Goal: Find specific page/section: Find specific page/section

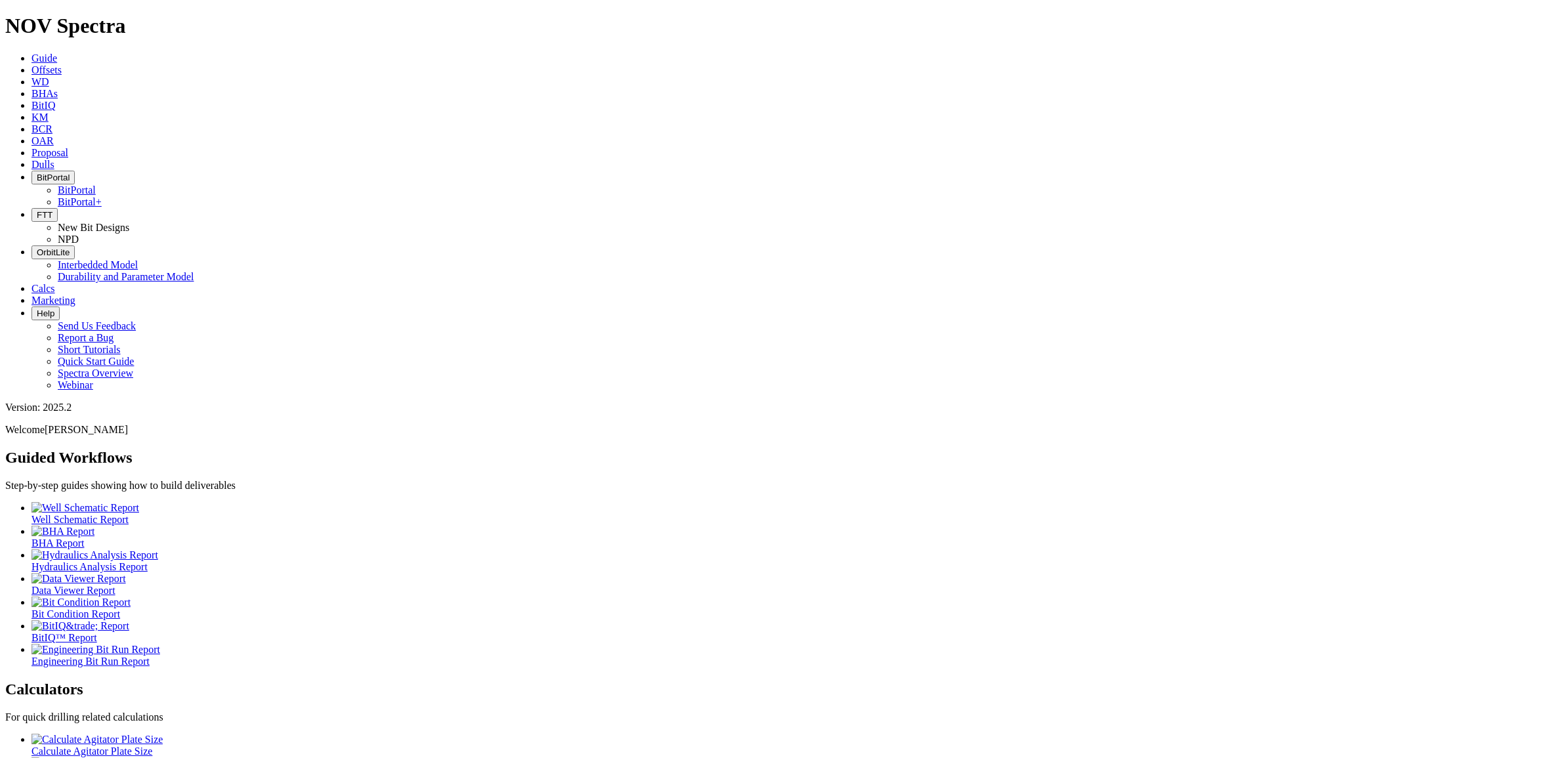
click at [55, 159] on link "Dulls" at bounding box center [43, 164] width 23 height 11
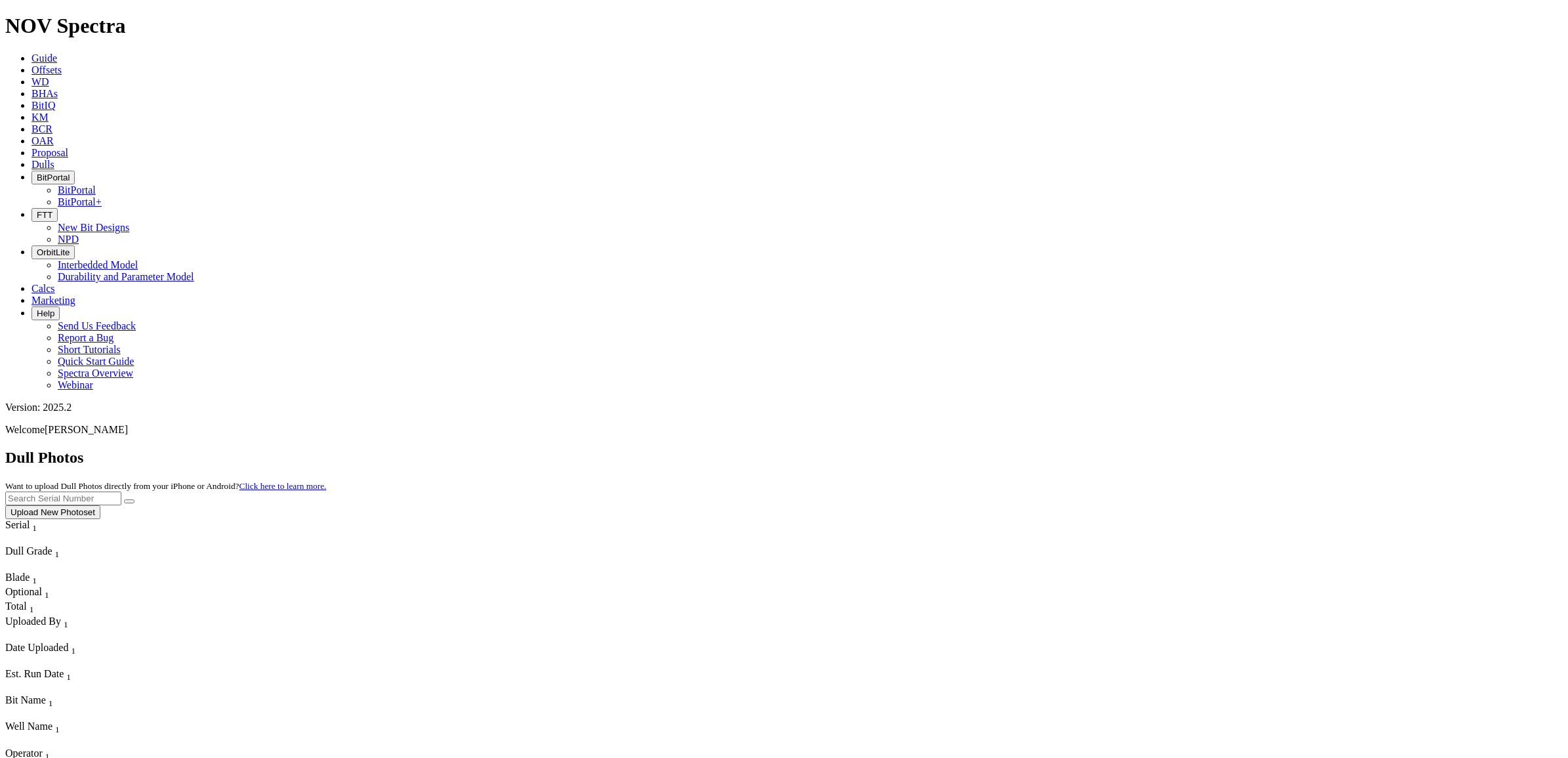
click at [122, 492] on input "text" at bounding box center [64, 499] width 116 height 14
type input "a316229"
click at [124, 499] on button "submit" at bounding box center [129, 501] width 11 height 4
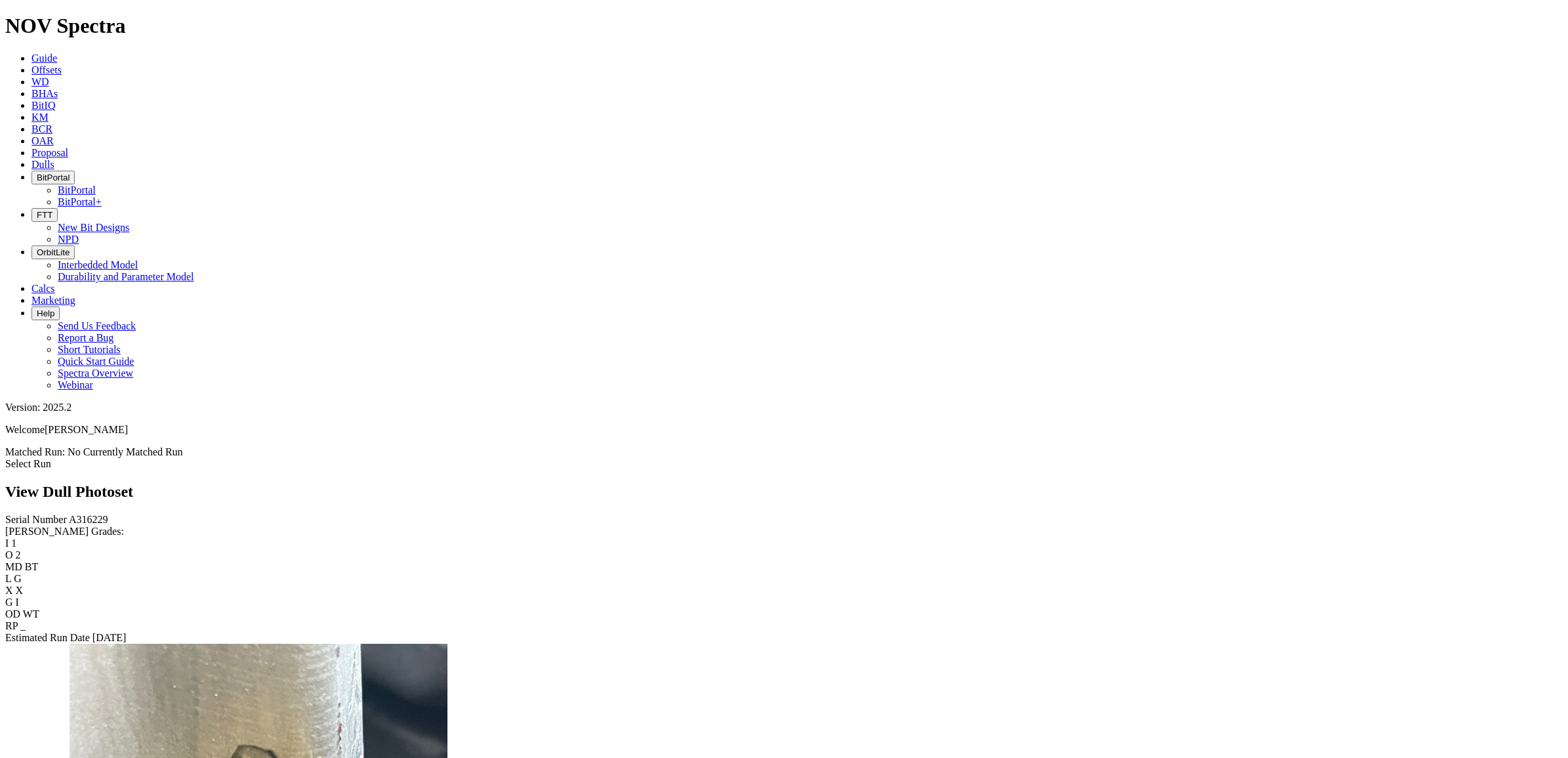
click at [55, 159] on span "Dulls" at bounding box center [43, 164] width 23 height 11
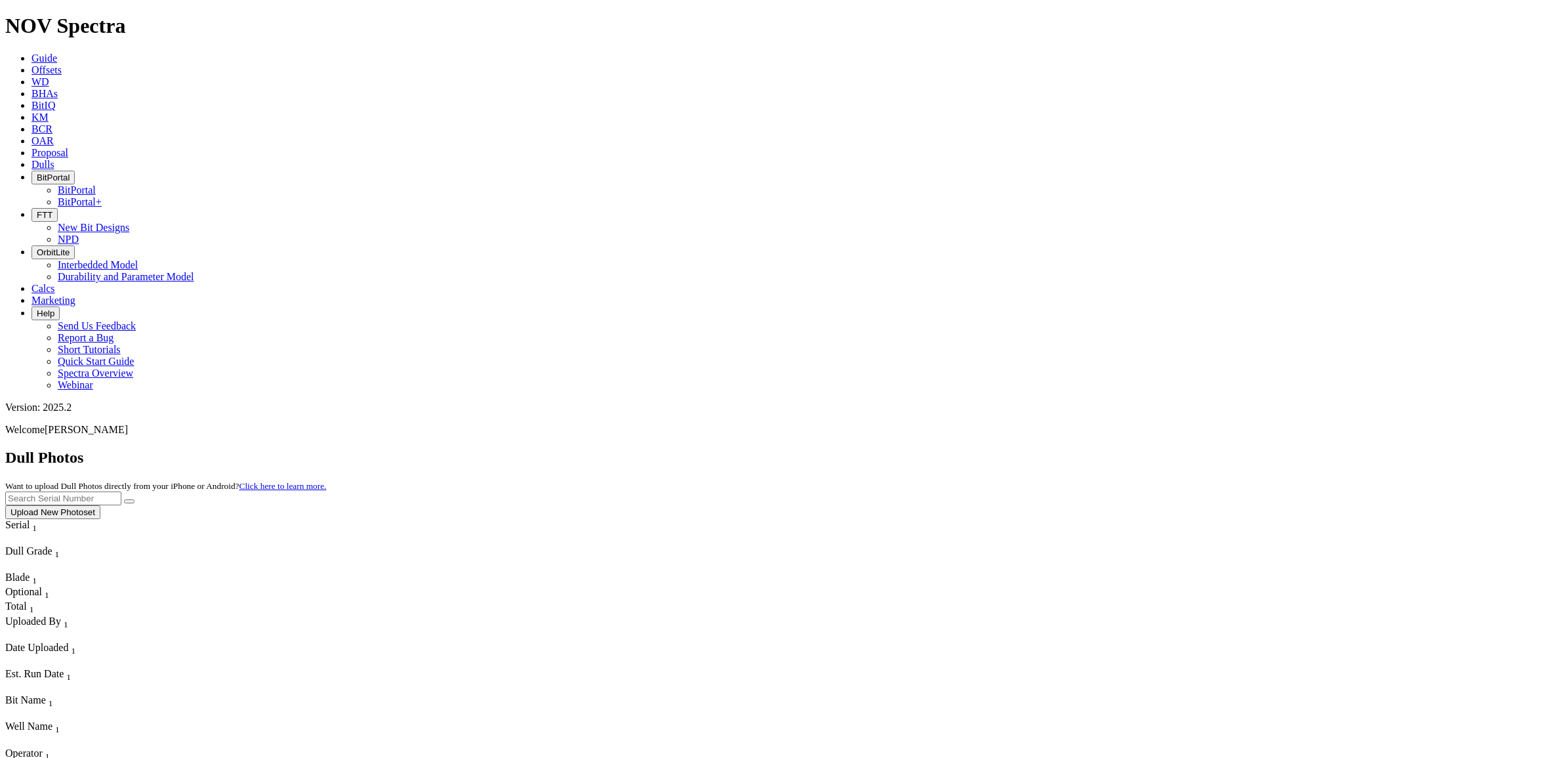
click at [122, 492] on input "text" at bounding box center [64, 499] width 116 height 14
paste input "A312079"
type input "A312079"
click at [129, 501] on icon "submit" at bounding box center [129, 501] width 0 height 0
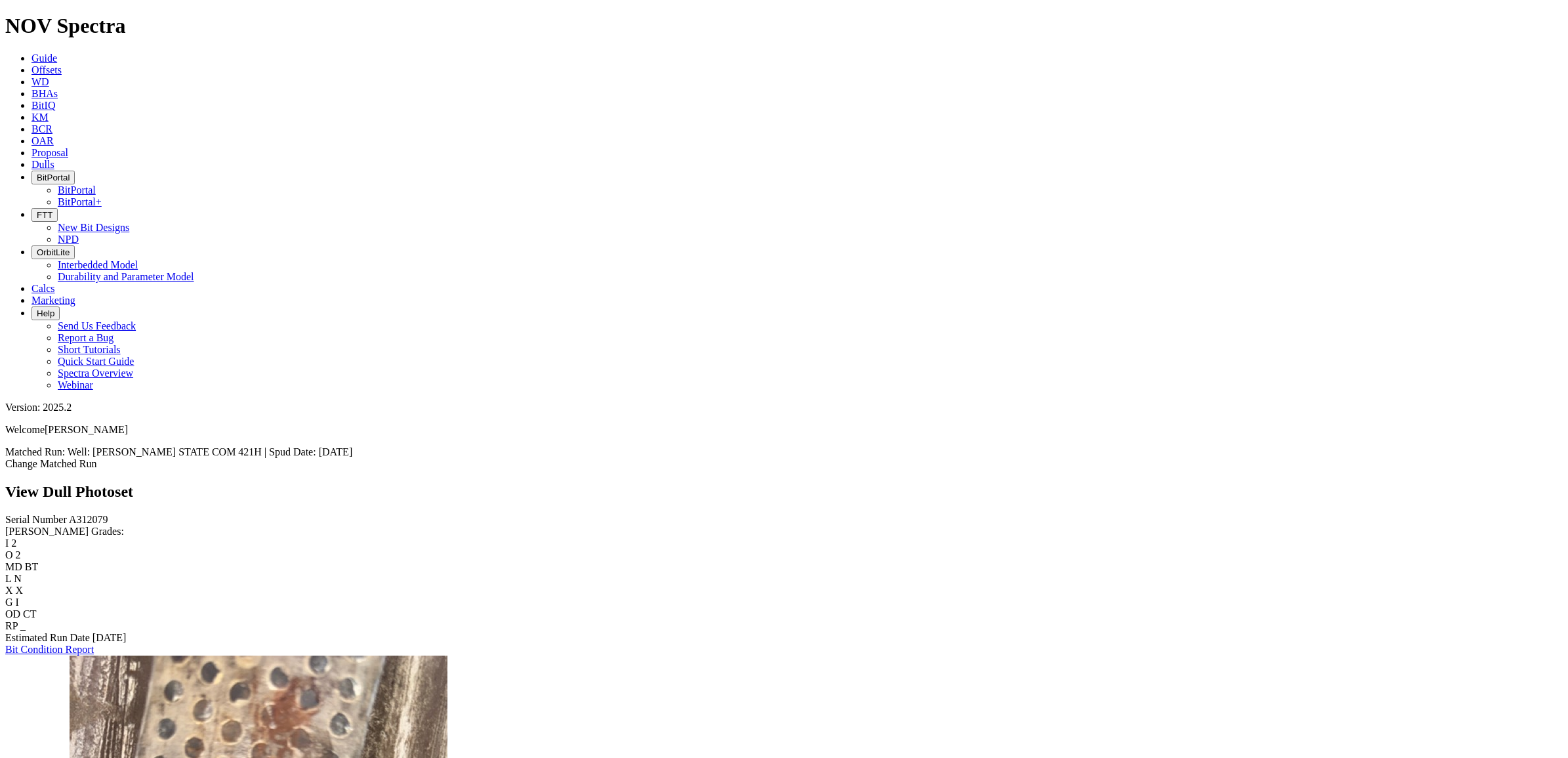
scroll to position [3280, 0]
